Goal: Transaction & Acquisition: Download file/media

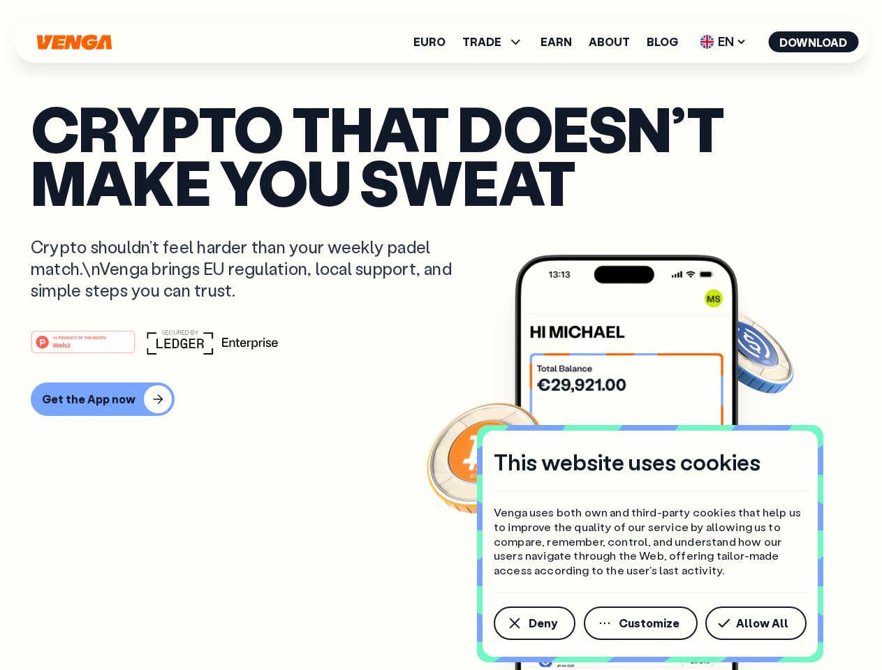
click at [440, 335] on div "#1 PRODUCT OF THE MONTH Web3" at bounding box center [441, 341] width 820 height 25
click at [533, 623] on span "Deny" at bounding box center [542, 623] width 29 height 11
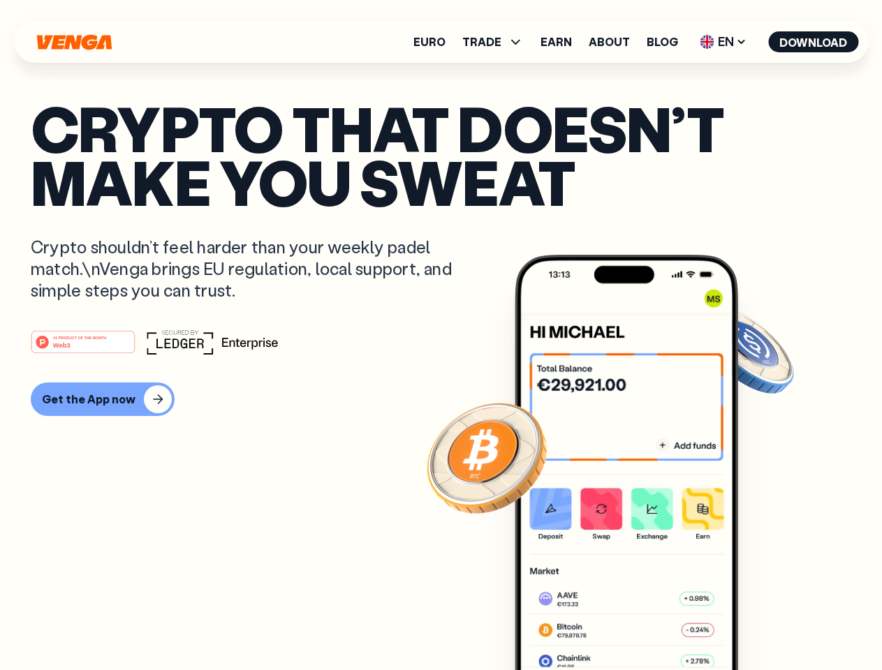
click at [642, 623] on img at bounding box center [625, 489] width 223 height 468
click at [758, 623] on article "Crypto that doesn’t make you sweat Crypto shouldn’t feel harder than your weekl…" at bounding box center [441, 363] width 820 height 524
click at [497, 42] on span "TRADE" at bounding box center [481, 41] width 39 height 11
click at [723, 42] on span "EN" at bounding box center [723, 42] width 57 height 22
click at [813, 42] on button "Download" at bounding box center [813, 41] width 90 height 21
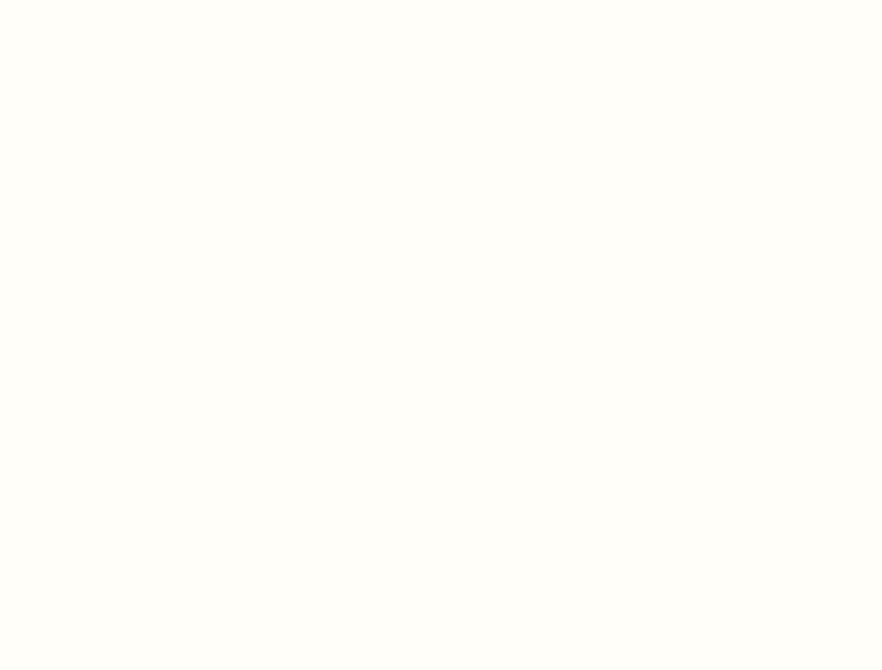
click at [440, 0] on html "This website uses cookies Venga uses both own and third-party cookies that help…" at bounding box center [441, 0] width 882 height 0
click at [101, 0] on html "This website uses cookies Venga uses both own and third-party cookies that help…" at bounding box center [441, 0] width 882 height 0
click at [85, 0] on html "This website uses cookies Venga uses both own and third-party cookies that help…" at bounding box center [441, 0] width 882 height 0
